Goal: Navigation & Orientation: Find specific page/section

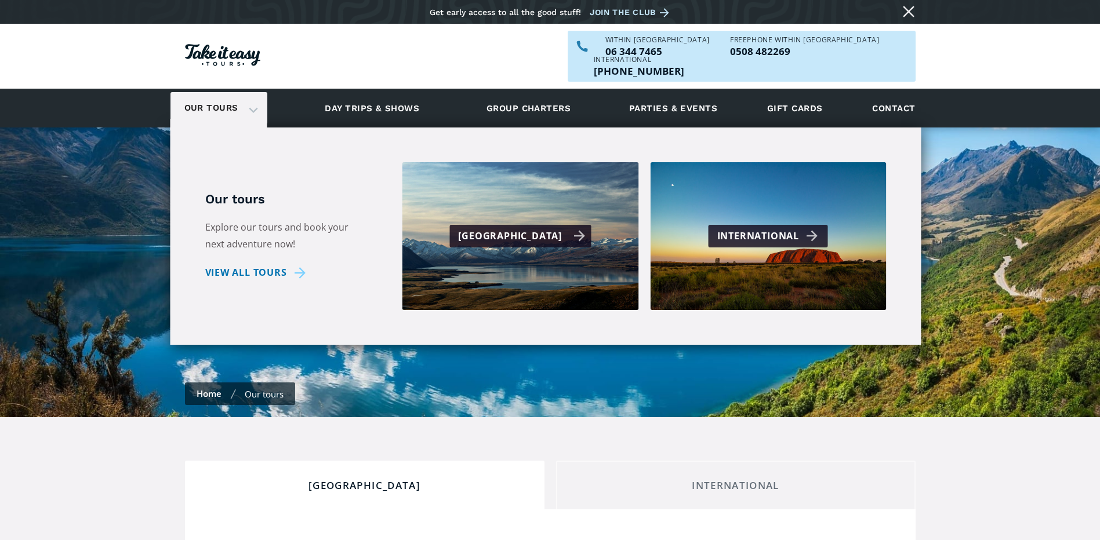
click at [494, 228] on div "[GEOGRAPHIC_DATA]" at bounding box center [521, 236] width 127 height 17
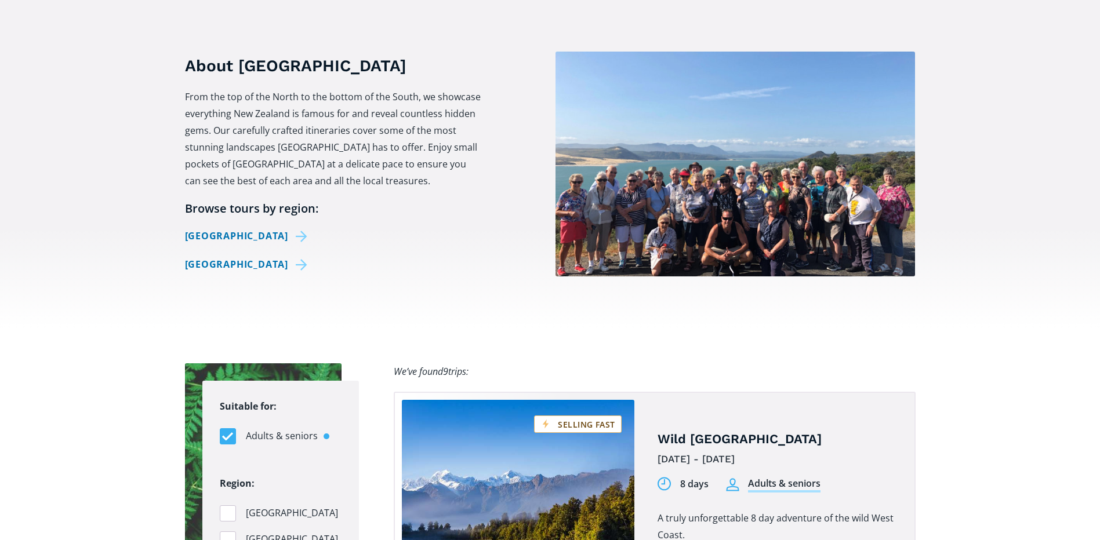
scroll to position [464, 0]
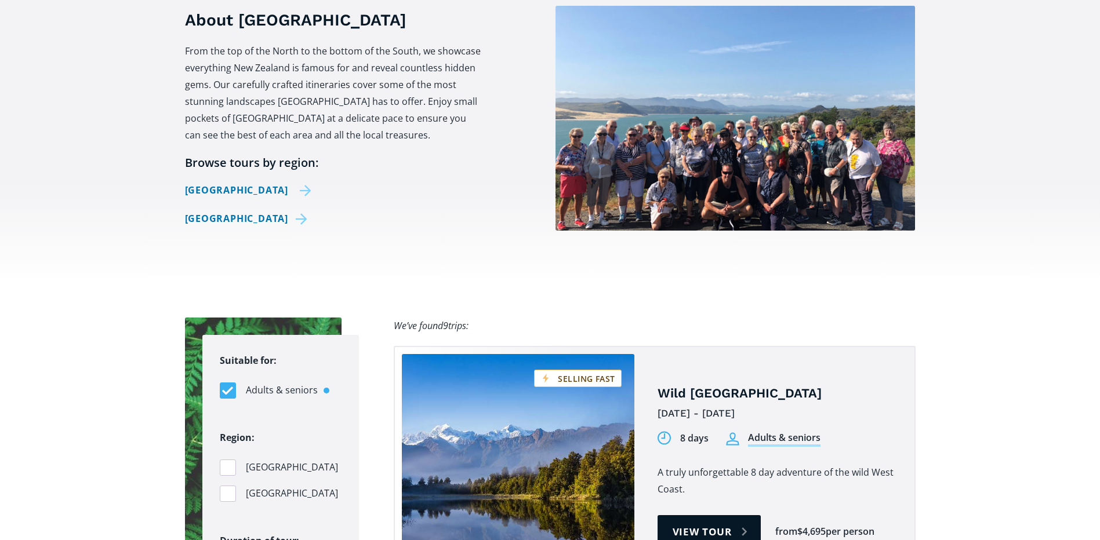
click at [242, 182] on link "[GEOGRAPHIC_DATA]" at bounding box center [248, 190] width 127 height 17
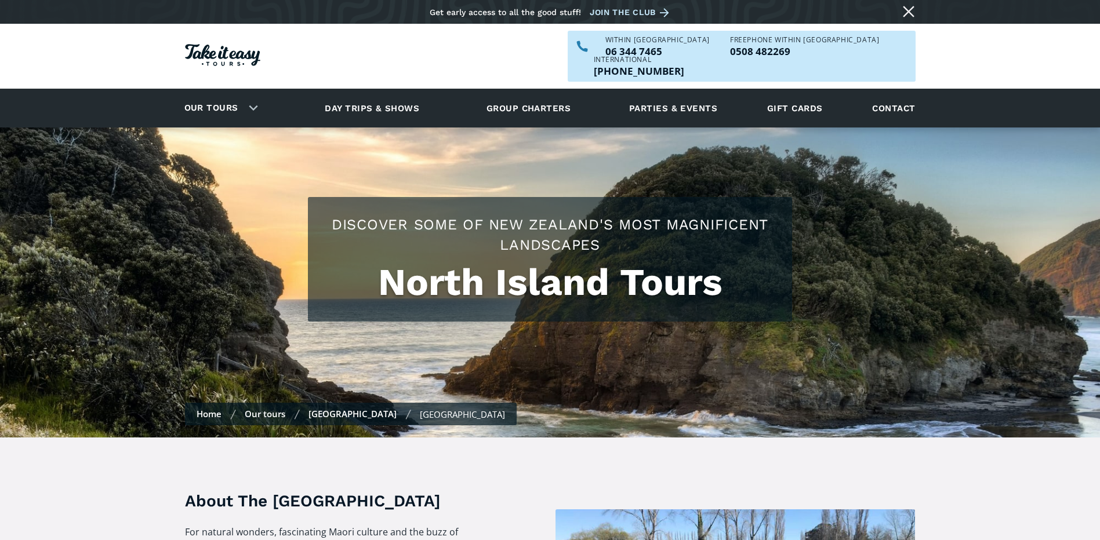
checkbox input "true"
click at [389, 92] on link "Day trips & shows" at bounding box center [372, 108] width 124 height 32
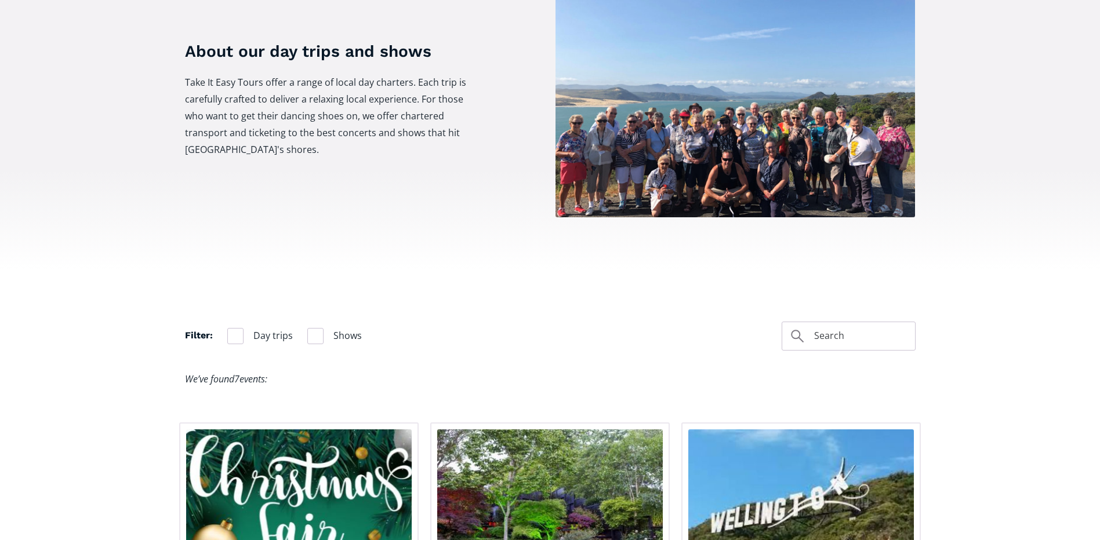
scroll to position [348, 0]
